Goal: Task Accomplishment & Management: Use online tool/utility

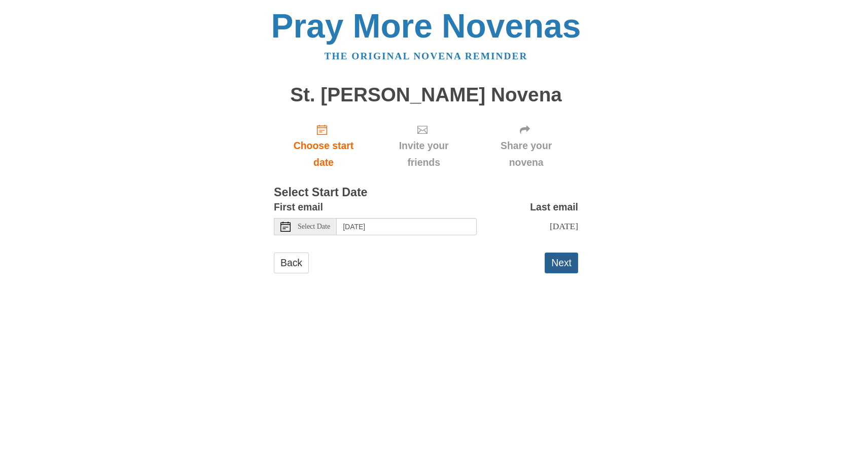
click at [567, 270] on button "Next" at bounding box center [561, 263] width 33 height 21
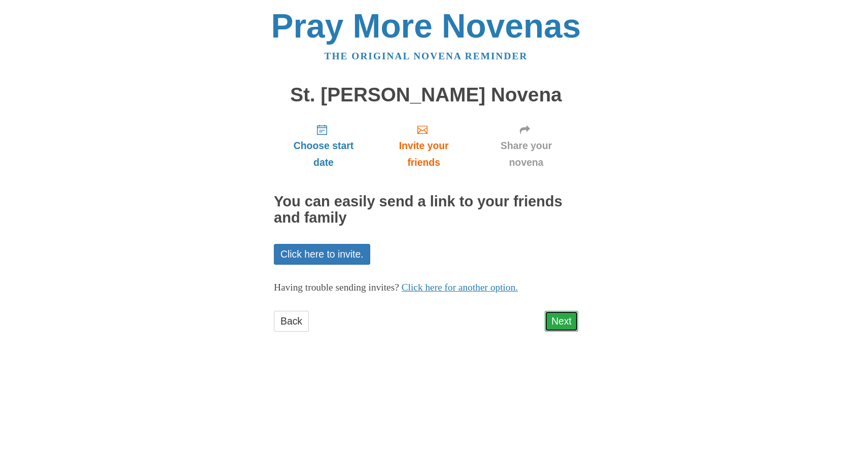
click at [559, 316] on link "Next" at bounding box center [561, 321] width 33 height 21
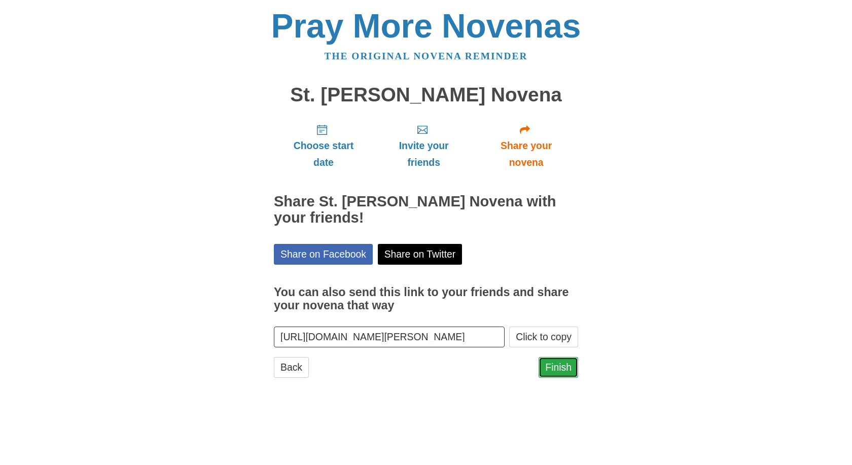
click at [572, 372] on link "Finish" at bounding box center [558, 367] width 40 height 21
